Goal: Find specific page/section

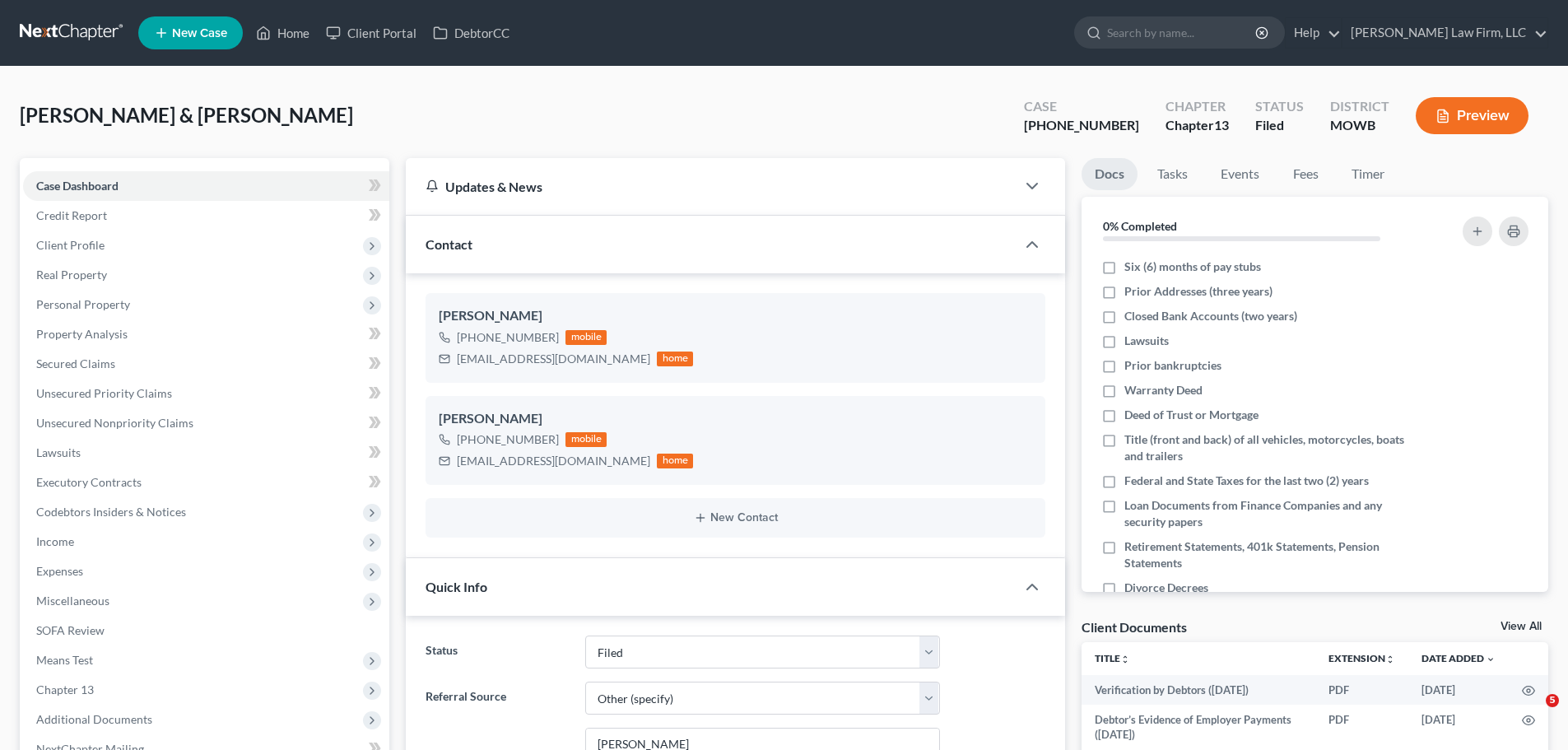
select select "3"
select select "6"
select select "0"
click at [282, 33] on link "Home" at bounding box center [283, 33] width 70 height 30
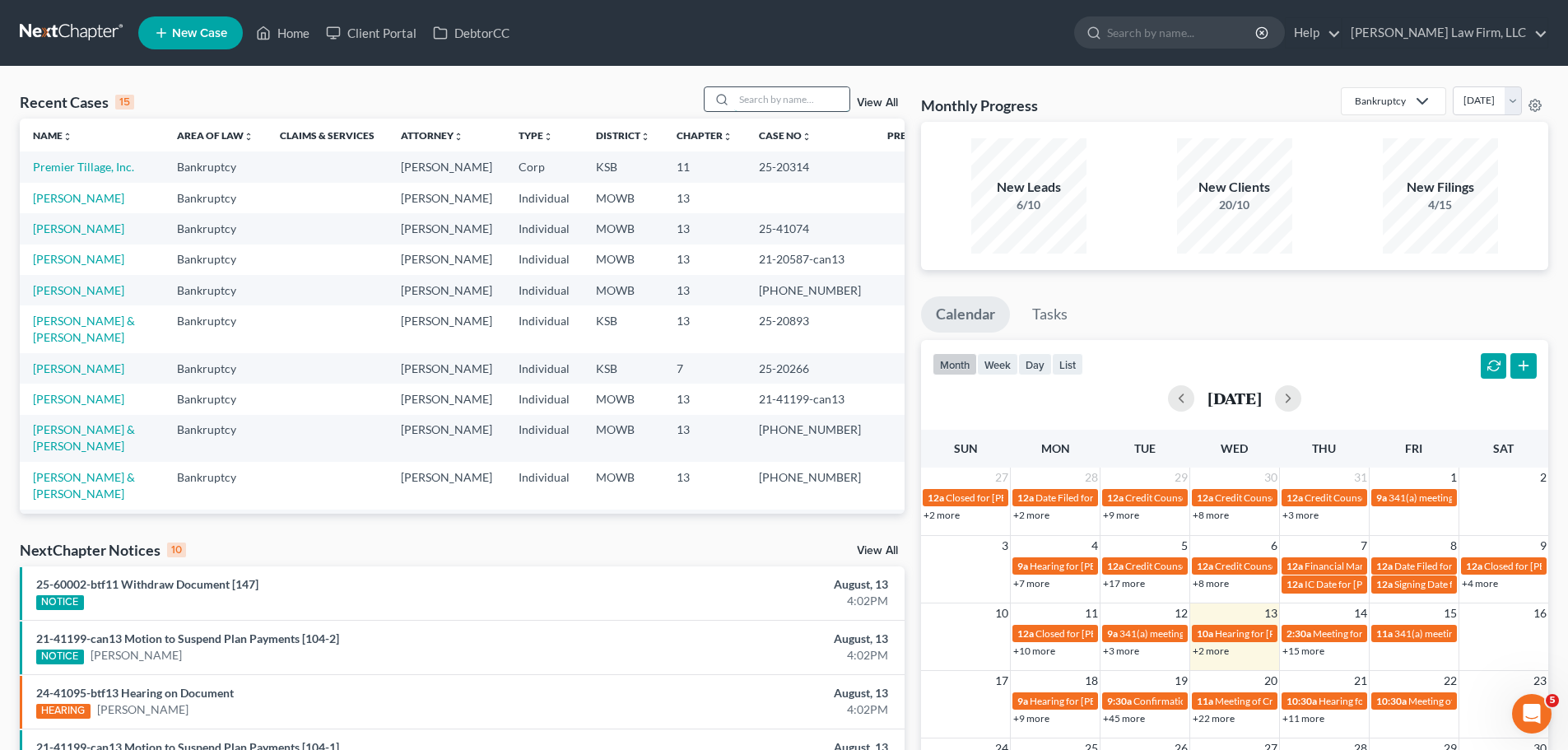
click at [781, 93] on input "search" at bounding box center [792, 99] width 115 height 24
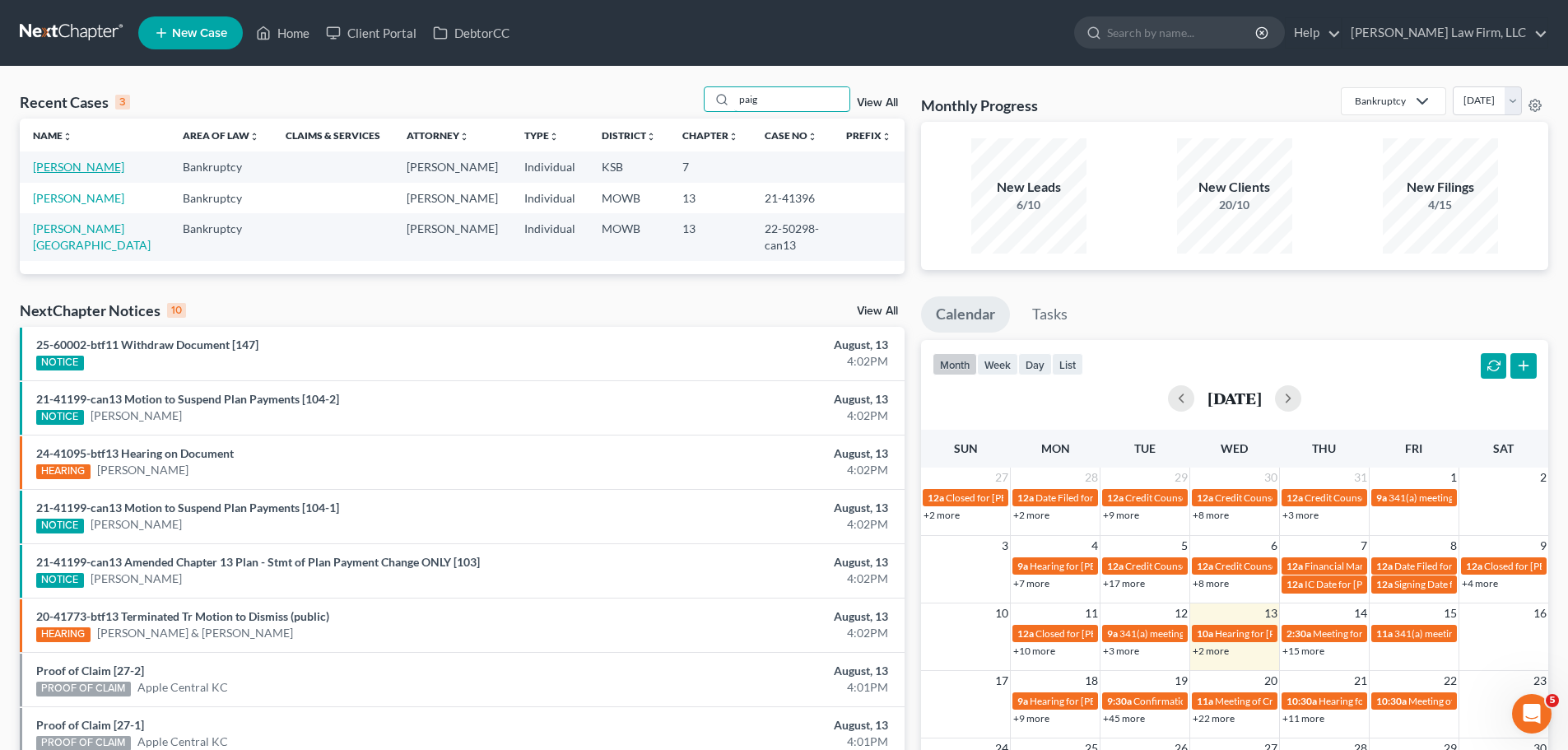
type input "paig"
click at [51, 165] on link "[PERSON_NAME]" at bounding box center [78, 166] width 92 height 14
select select "4"
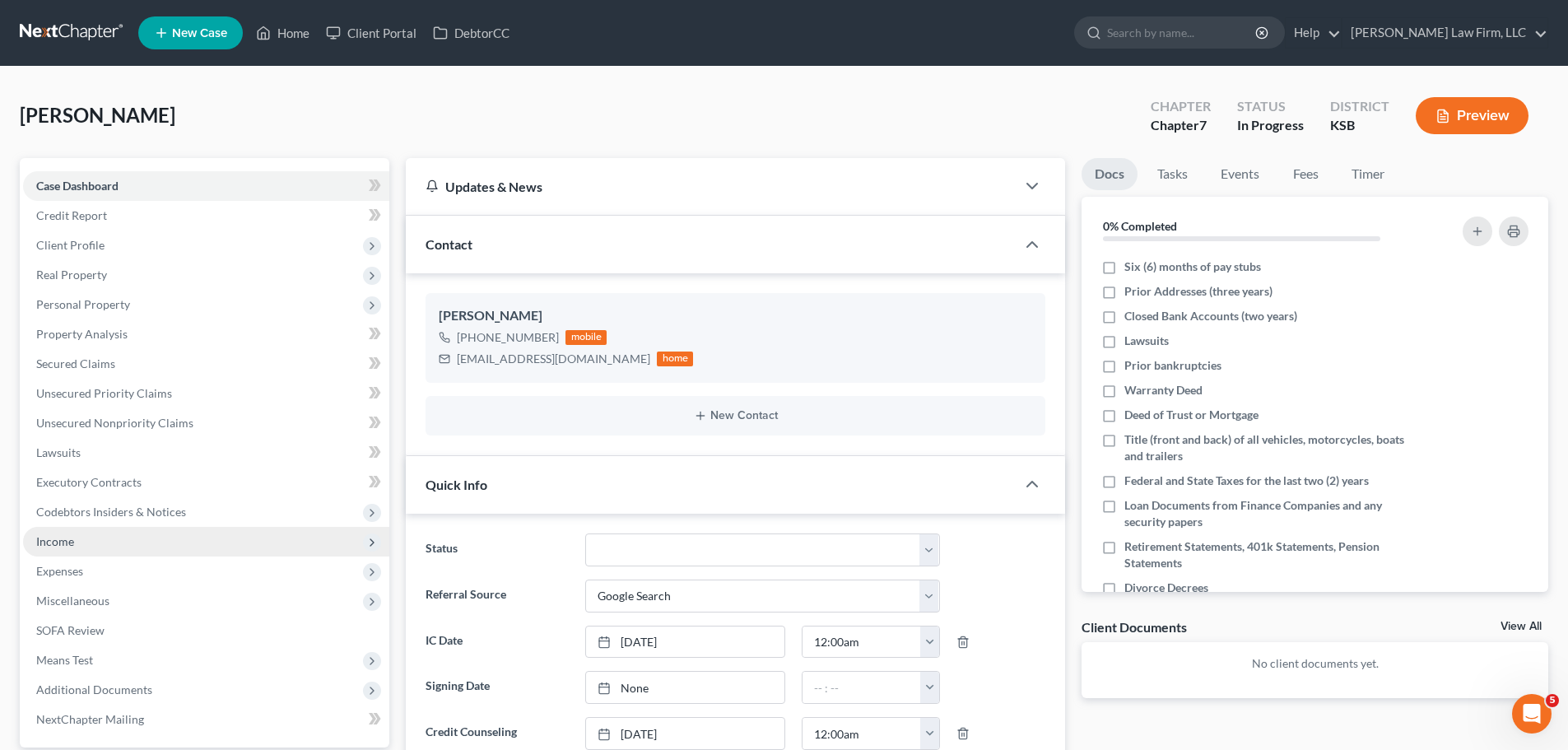
click at [126, 531] on span "Income" at bounding box center [206, 542] width 366 height 30
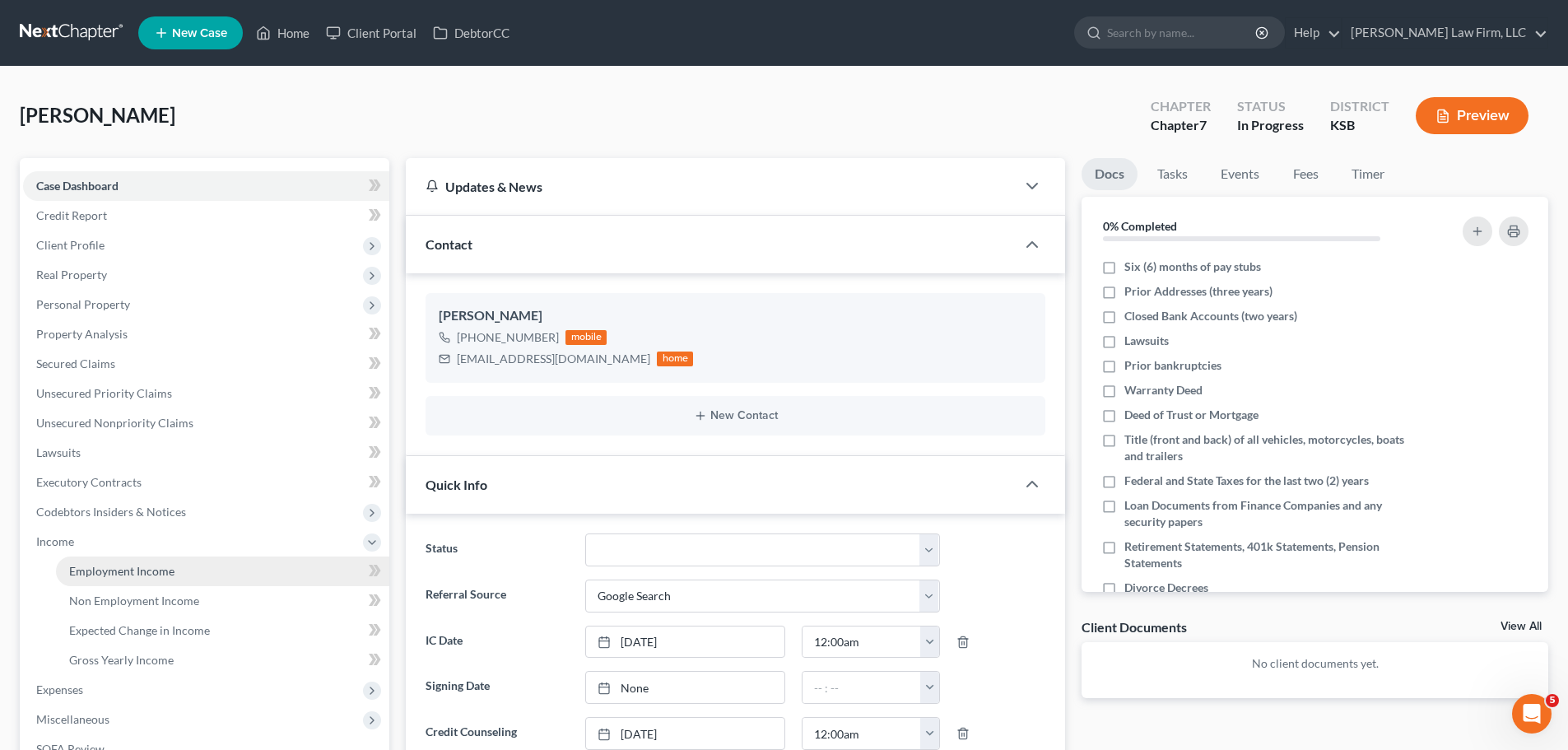
click at [123, 571] on span "Employment Income" at bounding box center [122, 571] width 105 height 14
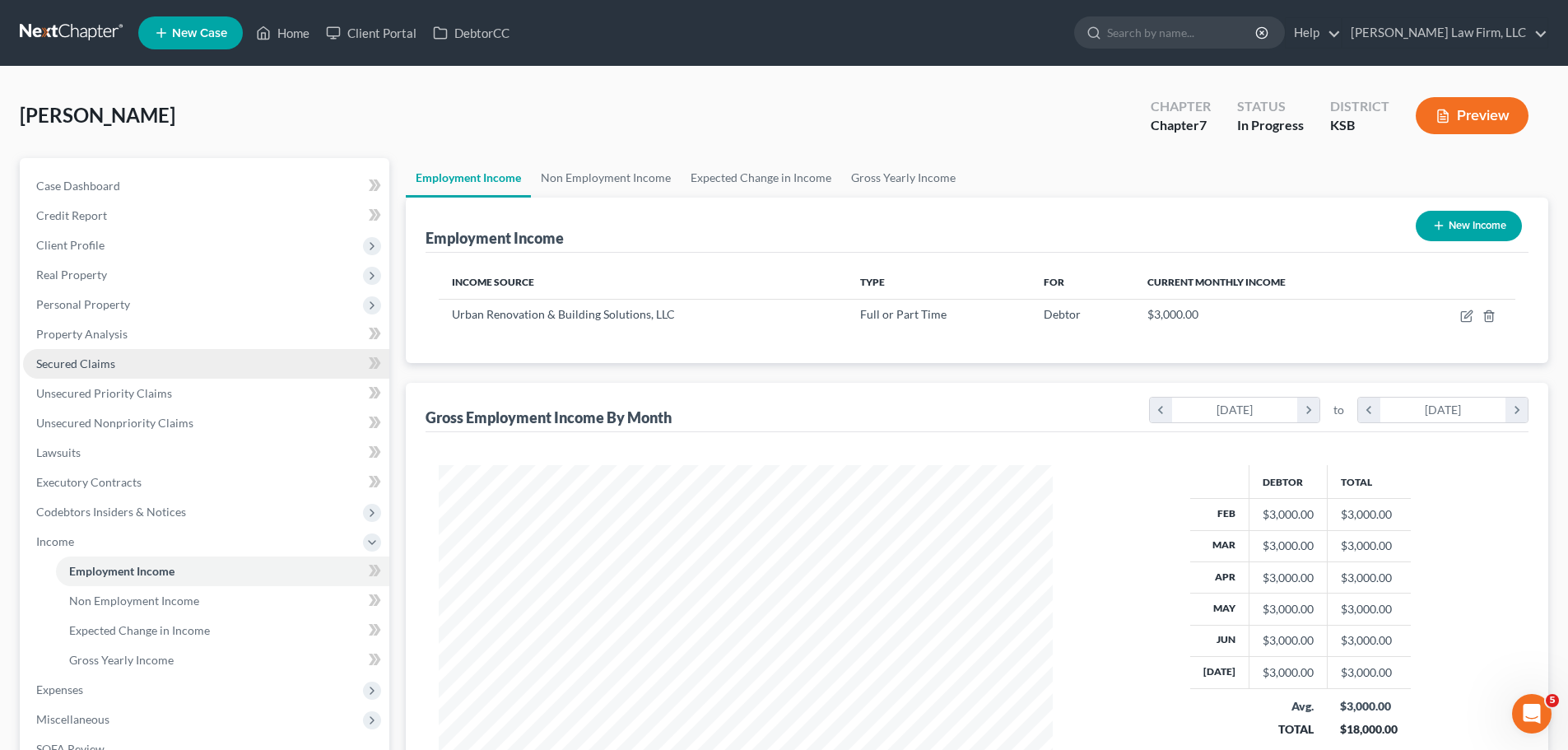
scroll to position [307, 647]
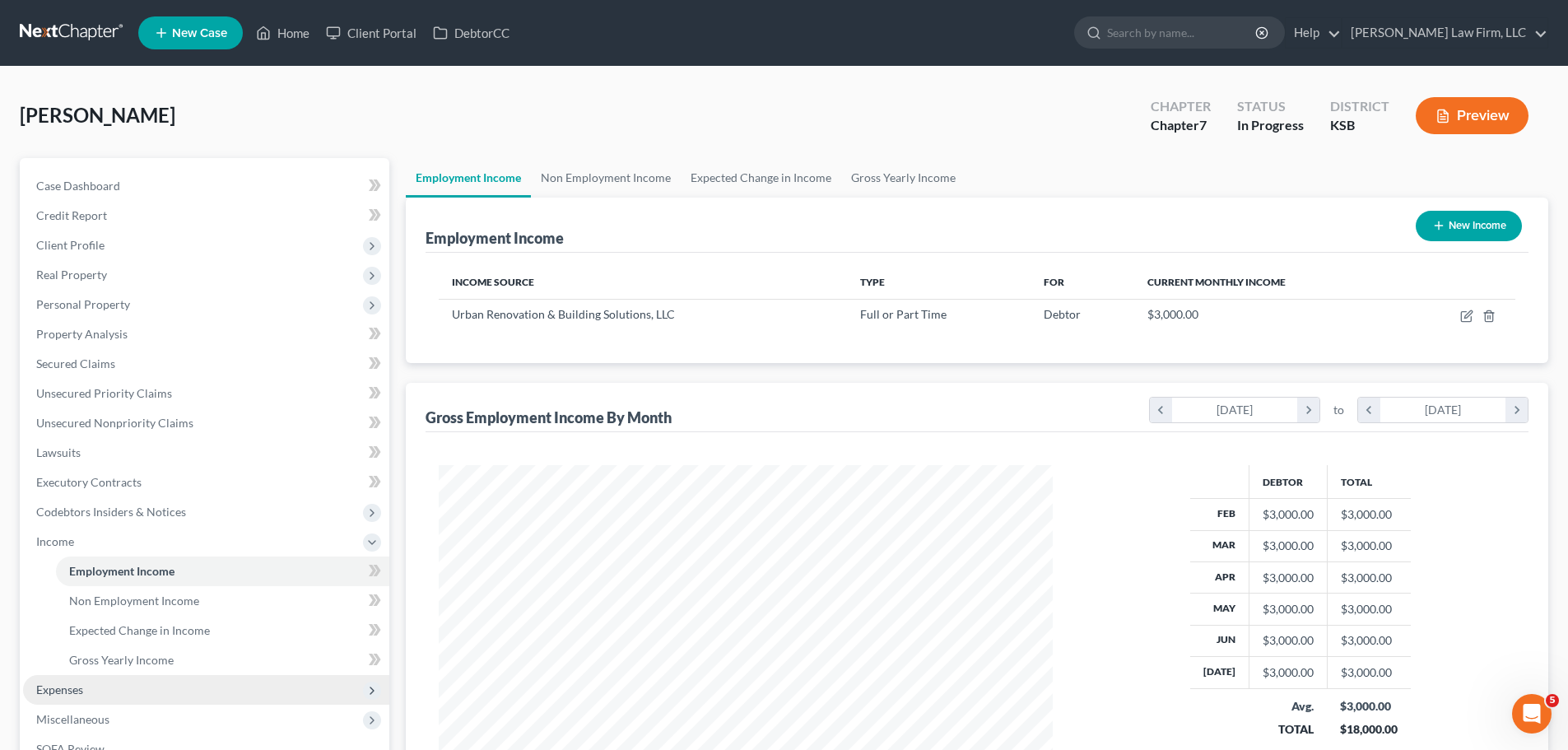
click at [86, 686] on span "Expenses" at bounding box center [206, 690] width 366 height 30
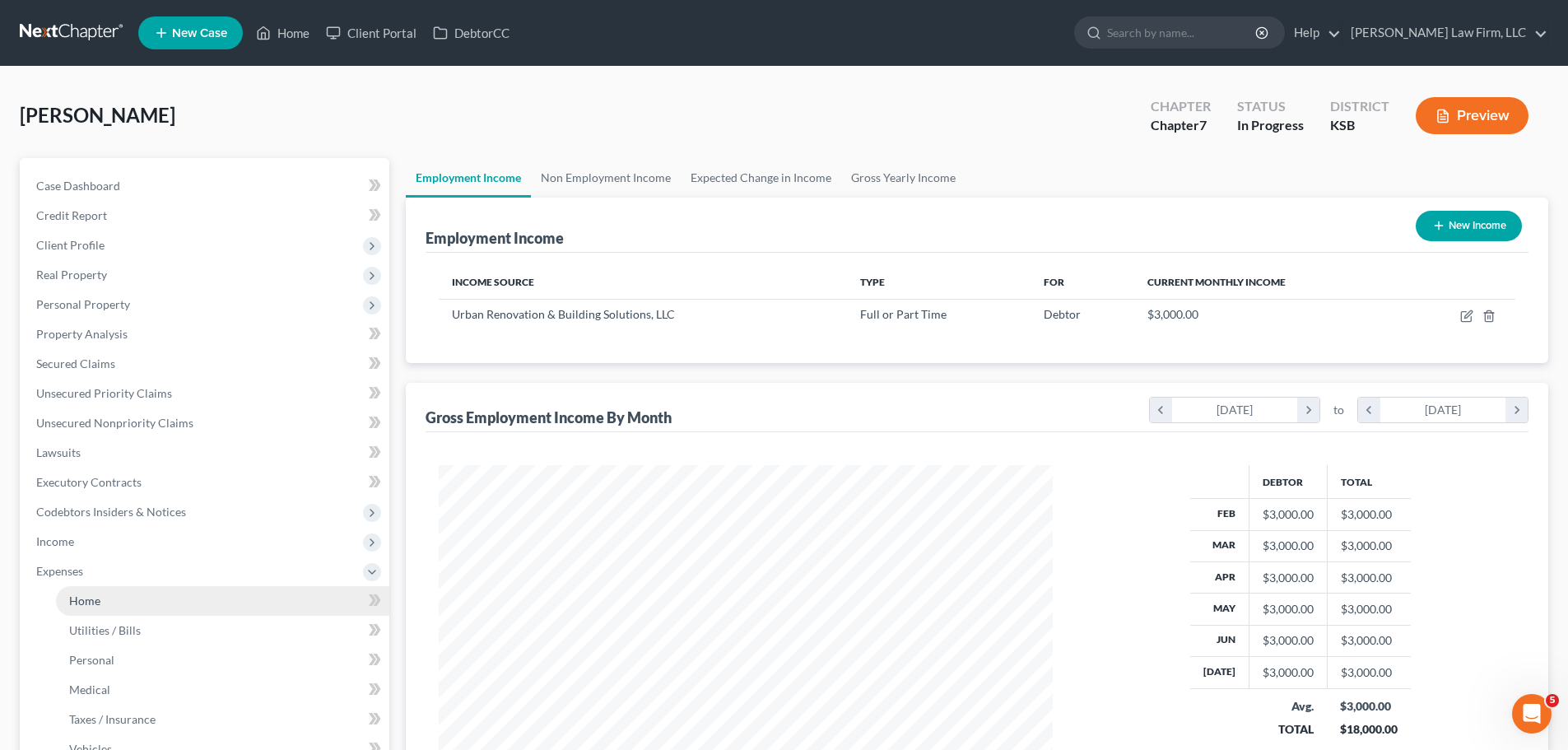
click at [128, 601] on link "Home" at bounding box center [223, 602] width 334 height 30
